Goal: Information Seeking & Learning: Learn about a topic

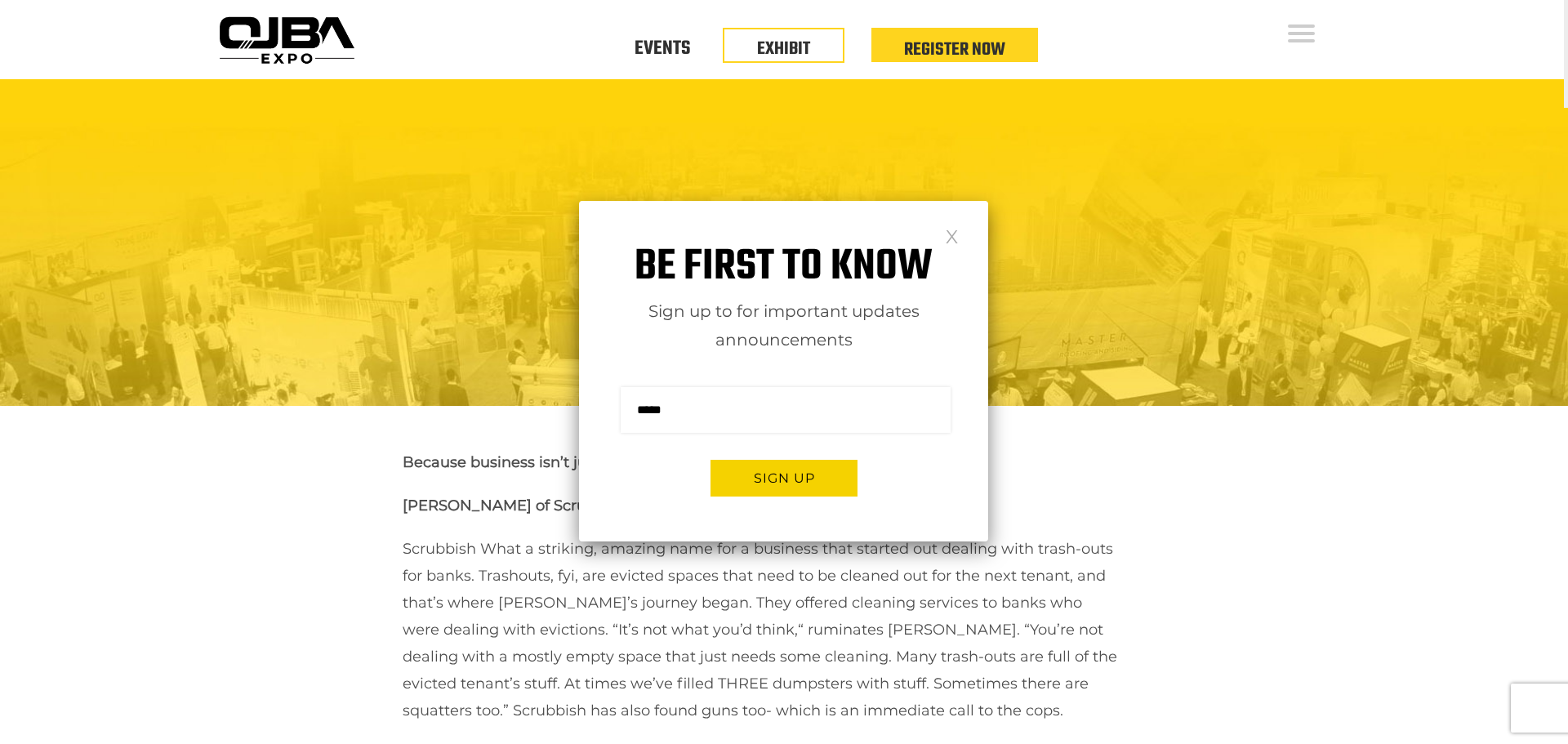
click at [940, 236] on div "Be first to know Sign up to for important updates announcements Sign me up for …" at bounding box center [784, 371] width 410 height 340
click at [946, 237] on link at bounding box center [952, 235] width 13 height 13
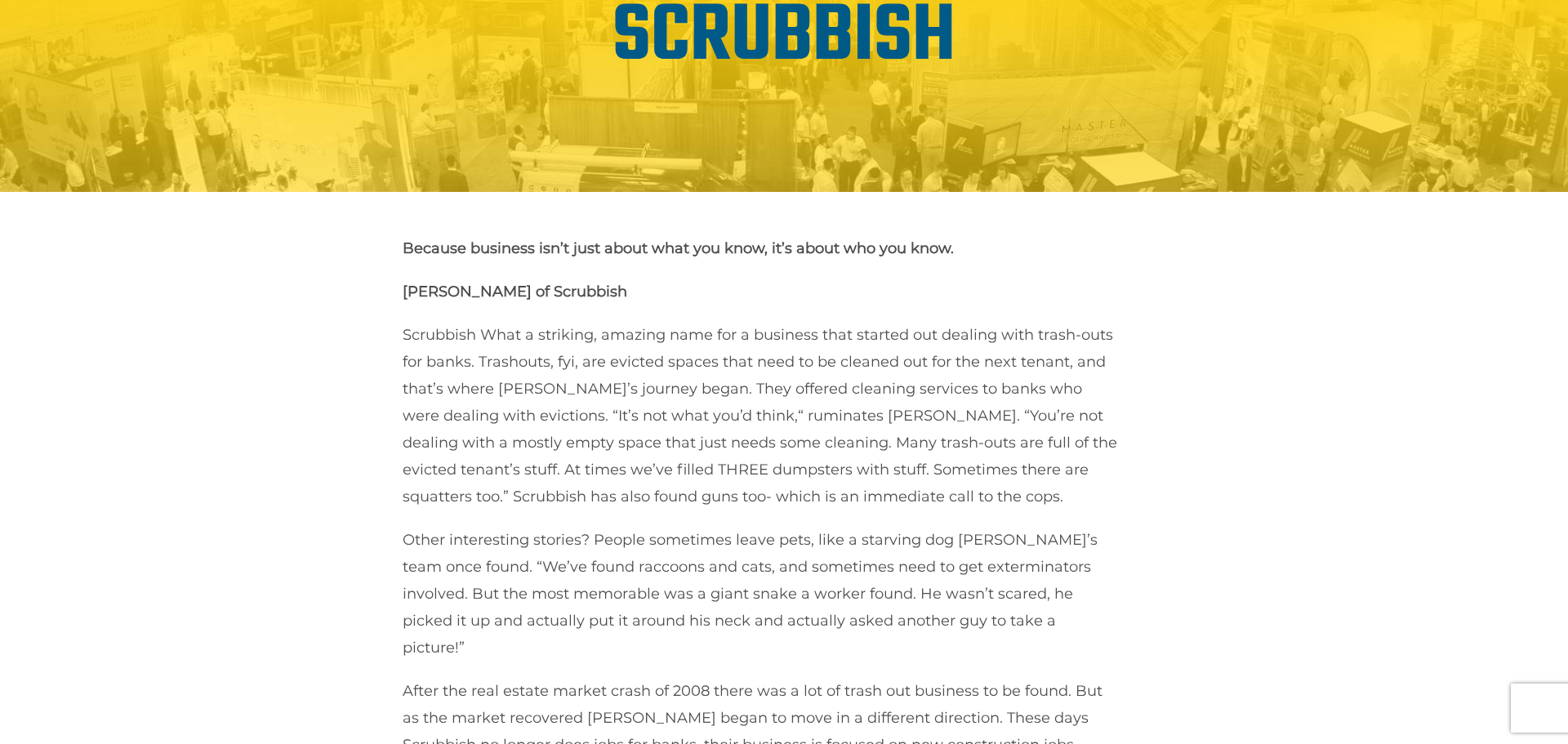
scroll to position [92, 0]
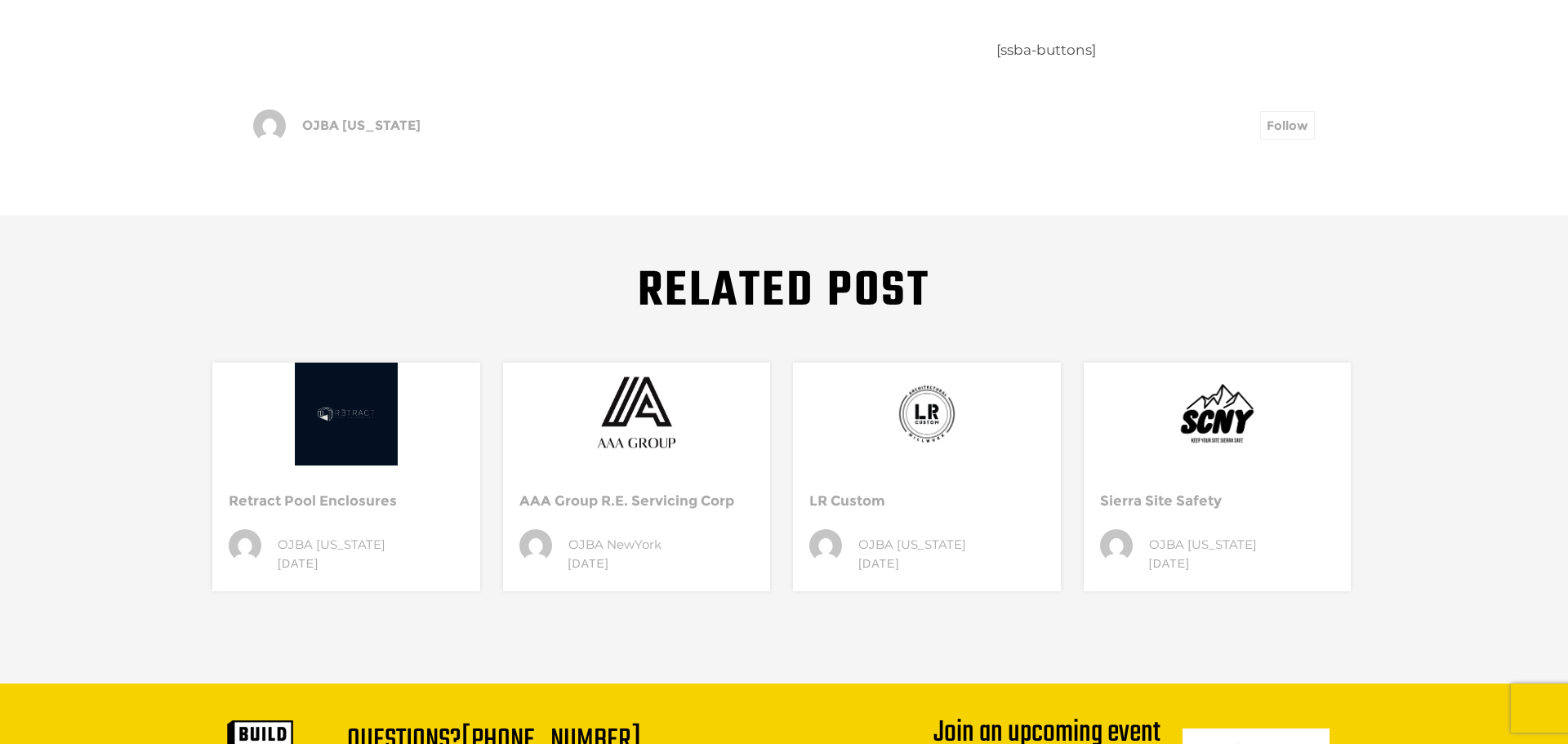
scroll to position [0, 0]
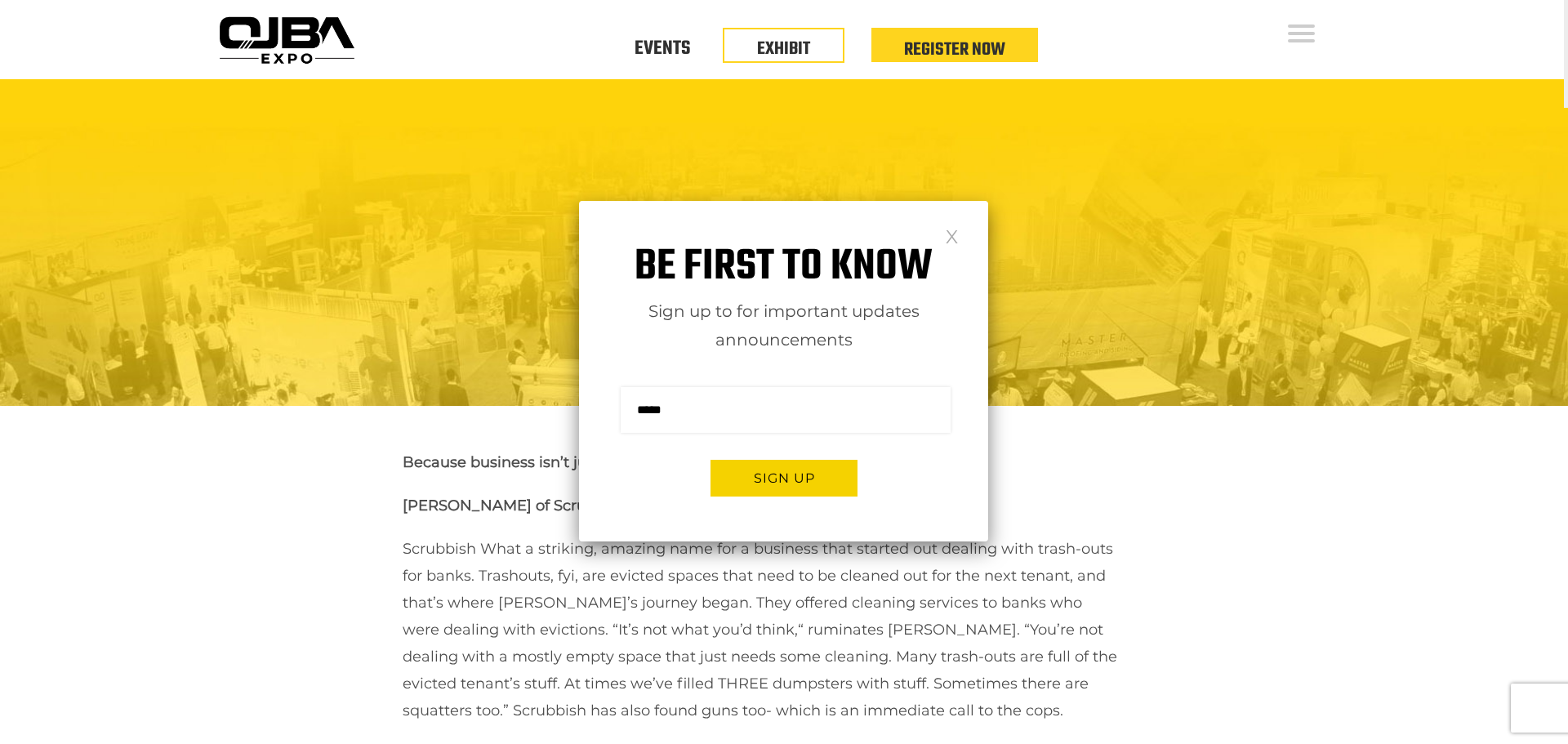
click at [959, 240] on div "Be first to know Sign up to for important updates announcements Sign me up for …" at bounding box center [784, 371] width 410 height 340
click at [948, 238] on link at bounding box center [952, 235] width 13 height 13
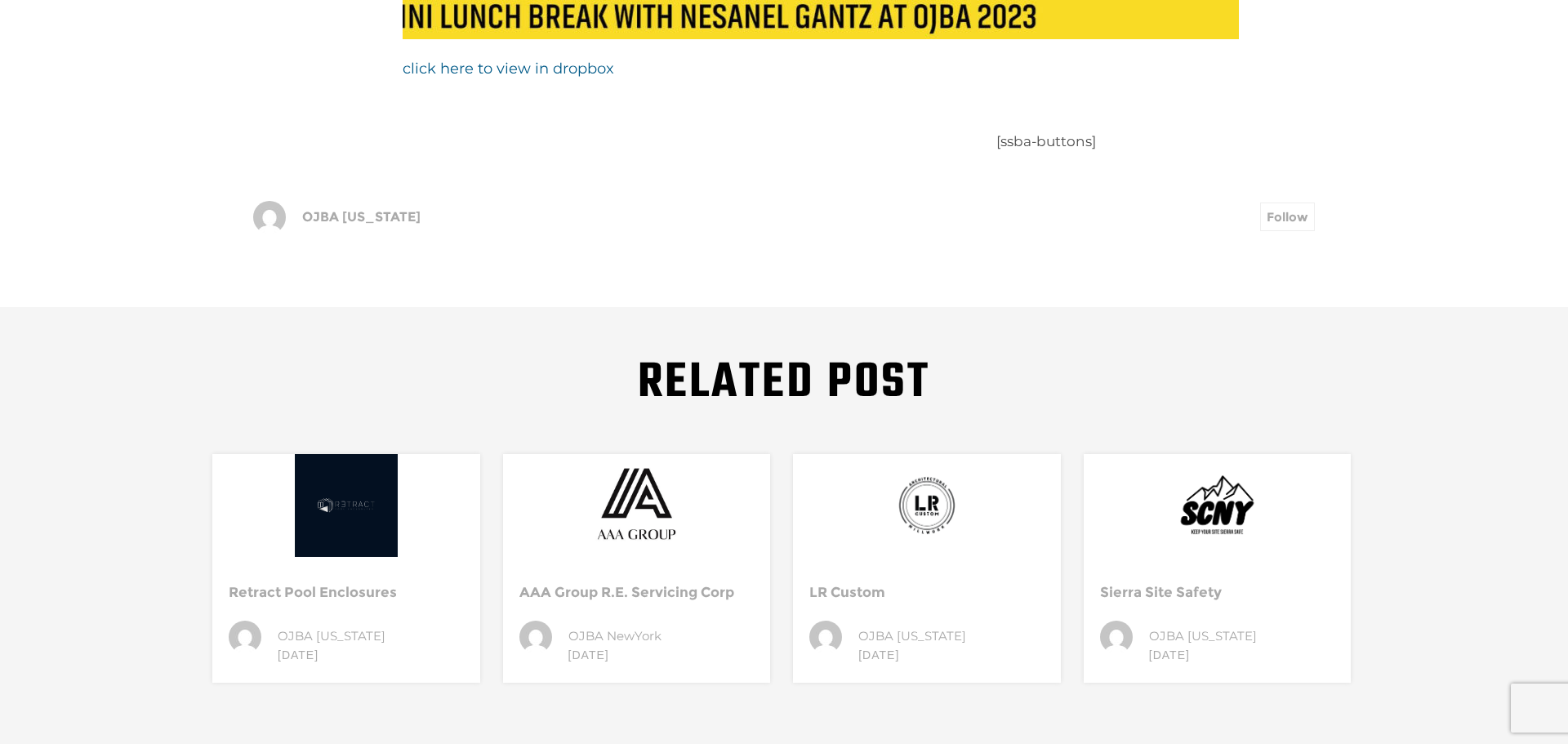
scroll to position [2340, 0]
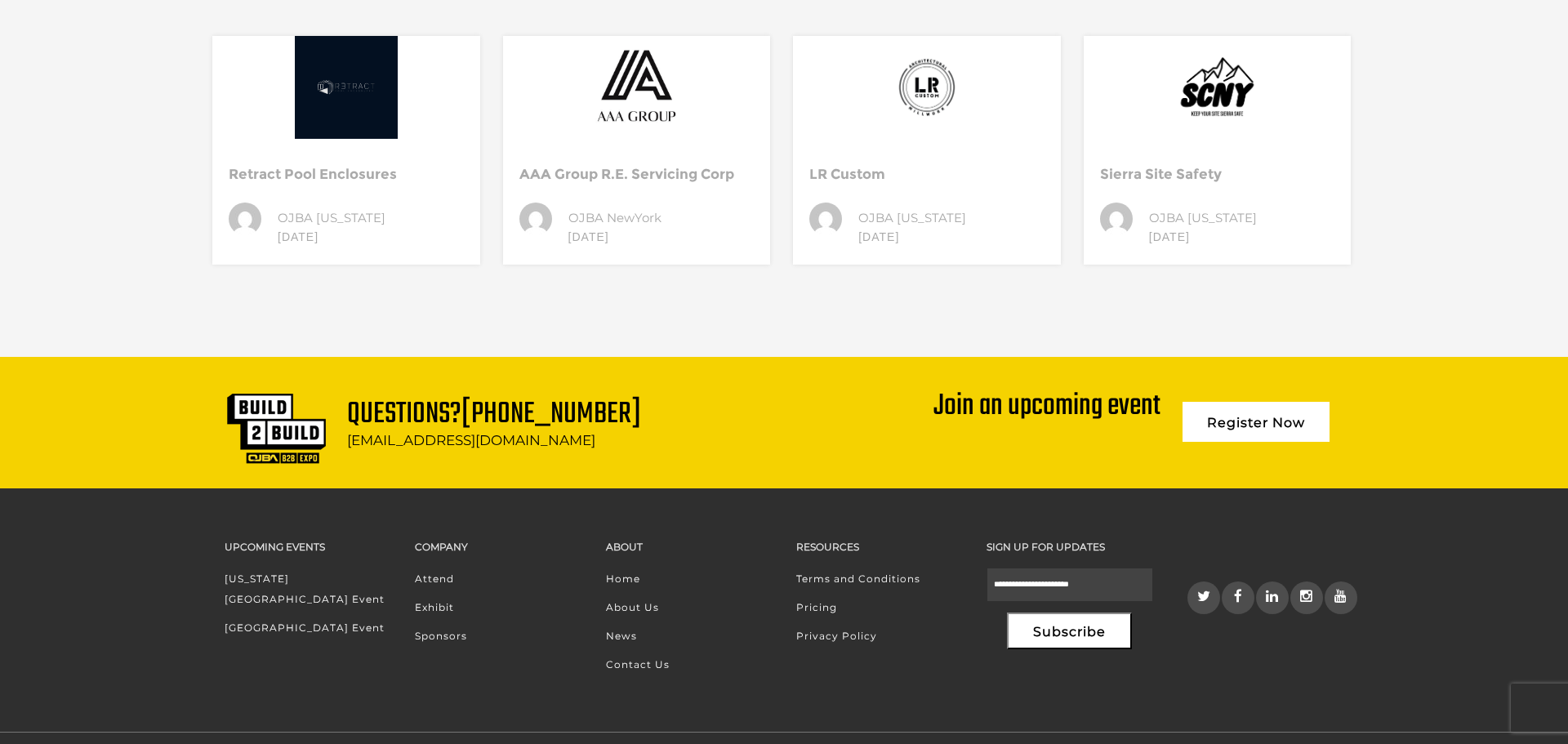
click at [1394, 131] on div "Related Post Retract Pool Enclosures OJBA New York 6 Nov AAA Group R.E. Servici…" at bounding box center [784, 123] width 1568 height 468
